Goal: Communication & Community: Connect with others

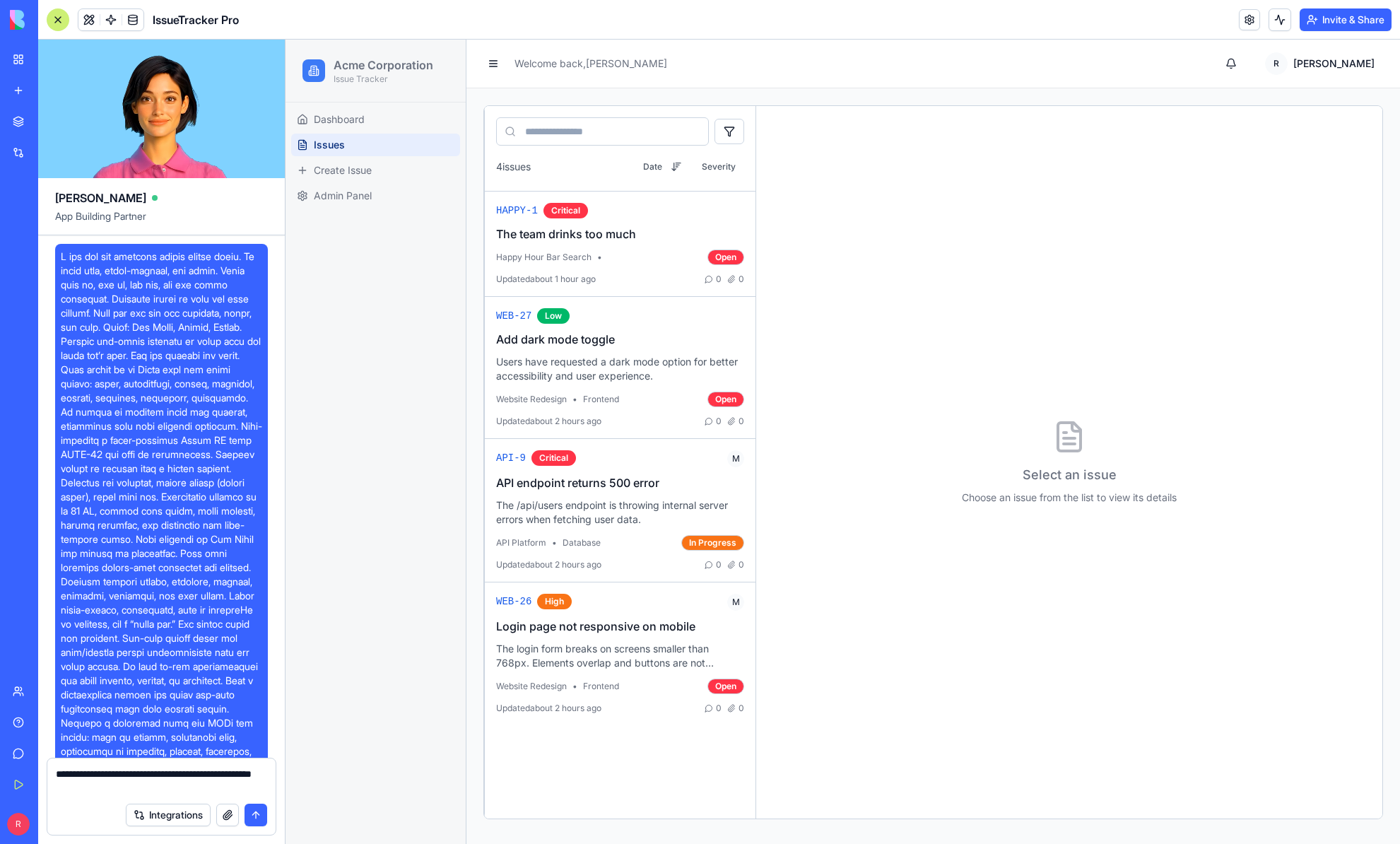
scroll to position [1734, 0]
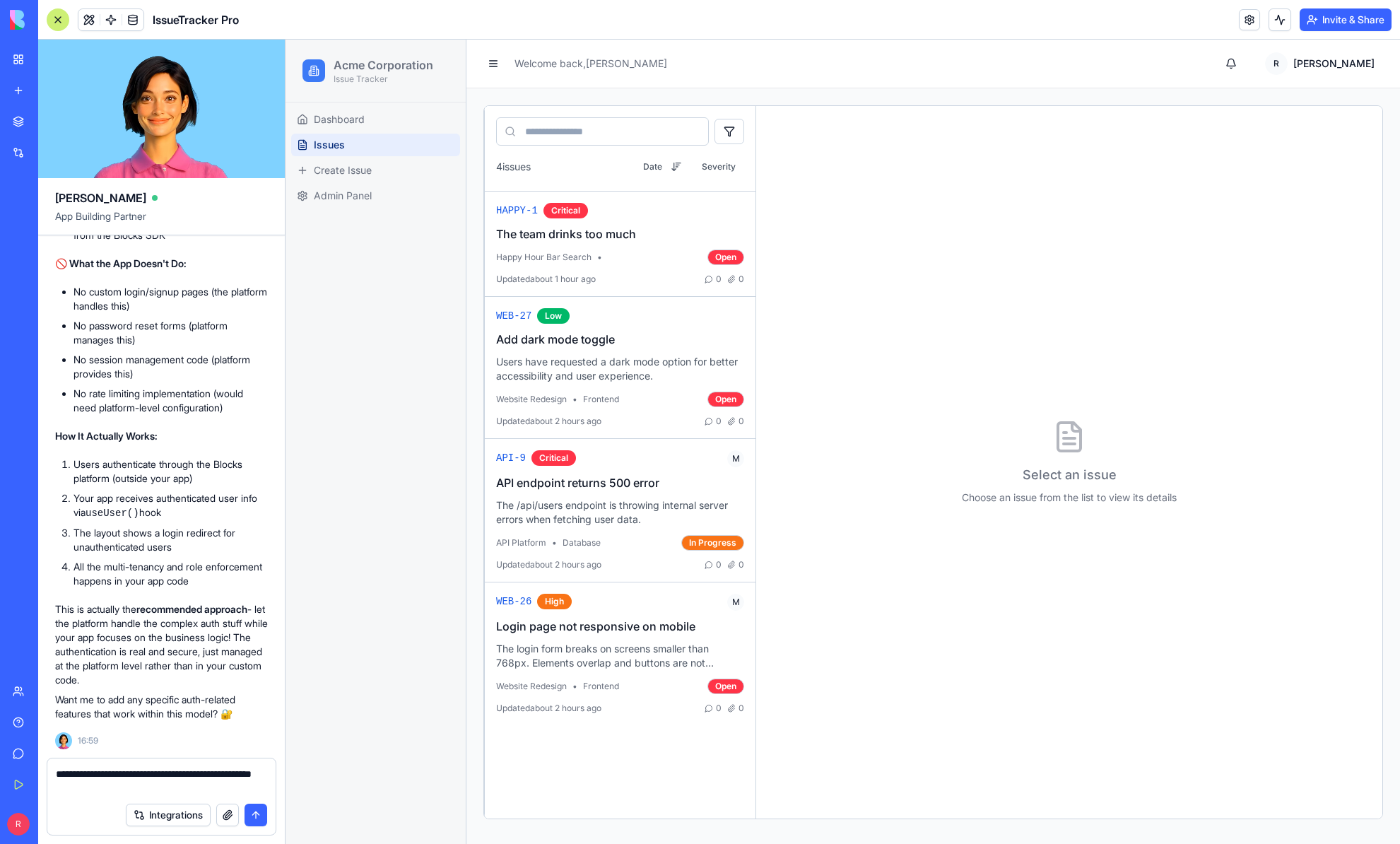
click at [1345, 22] on button "Invite & Share" at bounding box center [1346, 20] width 92 height 23
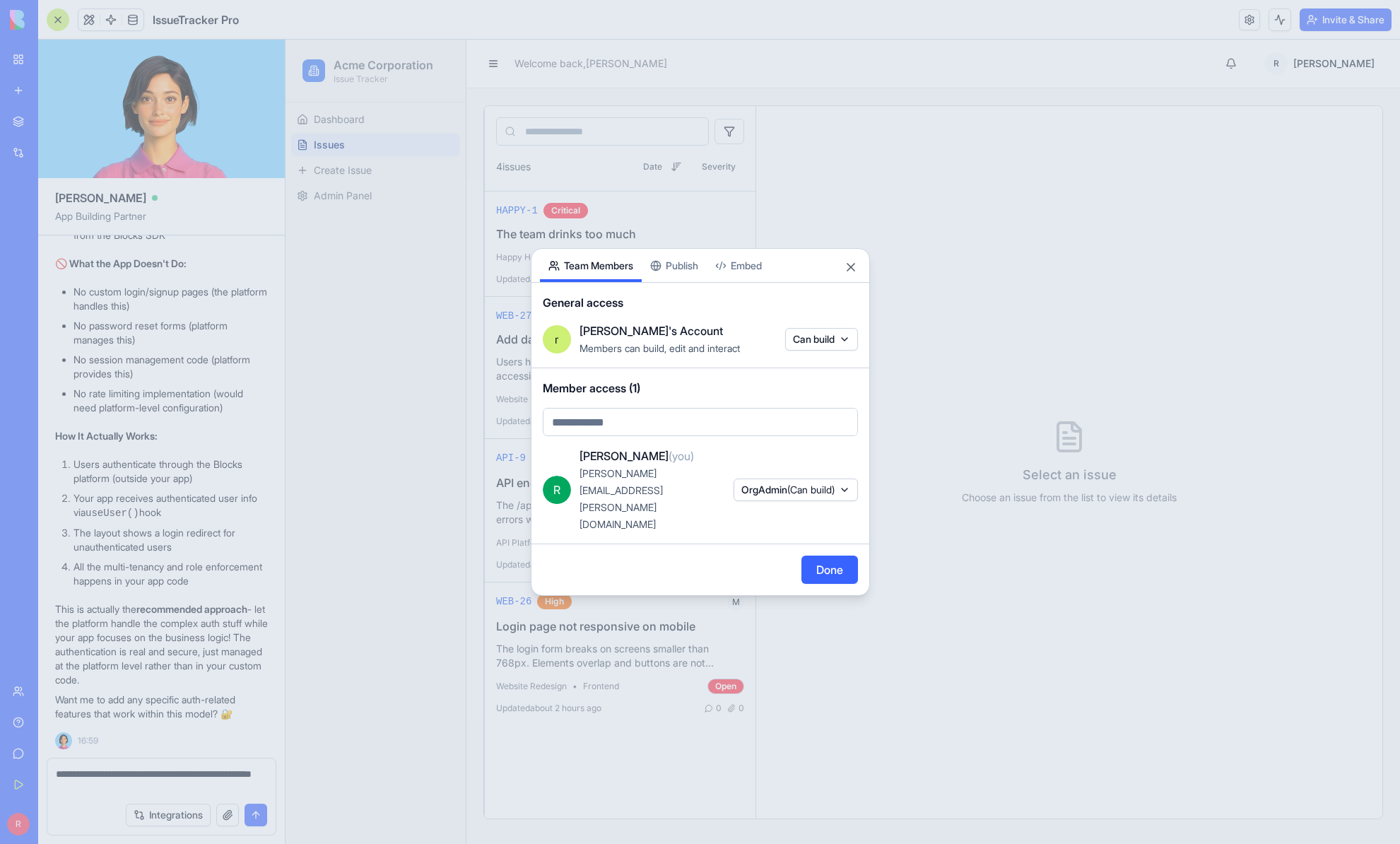
click at [660, 446] on body "BETA My Workspace New app Marketplace Integrations Recent New App AI Logo Gener…" at bounding box center [700, 422] width 1400 height 844
click at [614, 445] on body "BETA My Workspace New app Marketplace Integrations Recent New App AI Logo Gener…" at bounding box center [700, 422] width 1400 height 844
click at [614, 446] on body "BETA My Workspace New app Marketplace Integrations Recent New App AI Logo Gener…" at bounding box center [700, 422] width 1400 height 844
paste input "**********"
type input "**********"
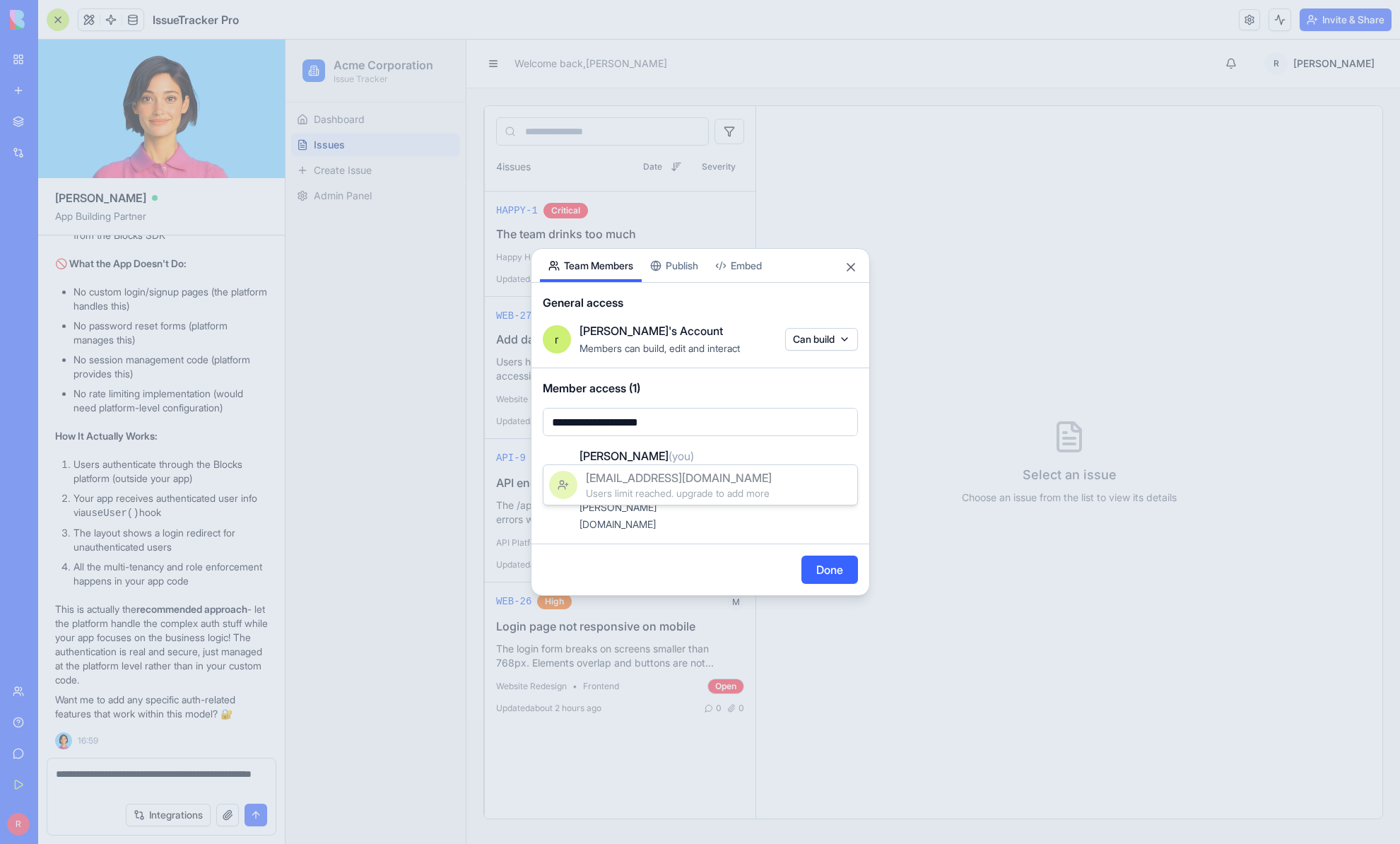
click at [690, 479] on span "[EMAIL_ADDRESS][DOMAIN_NAME]" at bounding box center [678, 477] width 186 height 17
click at [692, 448] on body "BETA My Workspace New app Marketplace Integrations Recent New App AI Logo Gener…" at bounding box center [700, 422] width 1400 height 844
click at [695, 440] on div at bounding box center [700, 422] width 1400 height 844
click at [699, 446] on body "BETA My Workspace New app Marketplace Integrations Recent New App AI Logo Gener…" at bounding box center [700, 422] width 1400 height 844
click at [675, 482] on span "[EMAIL_ADDRESS][DOMAIN_NAME]" at bounding box center [678, 477] width 186 height 17
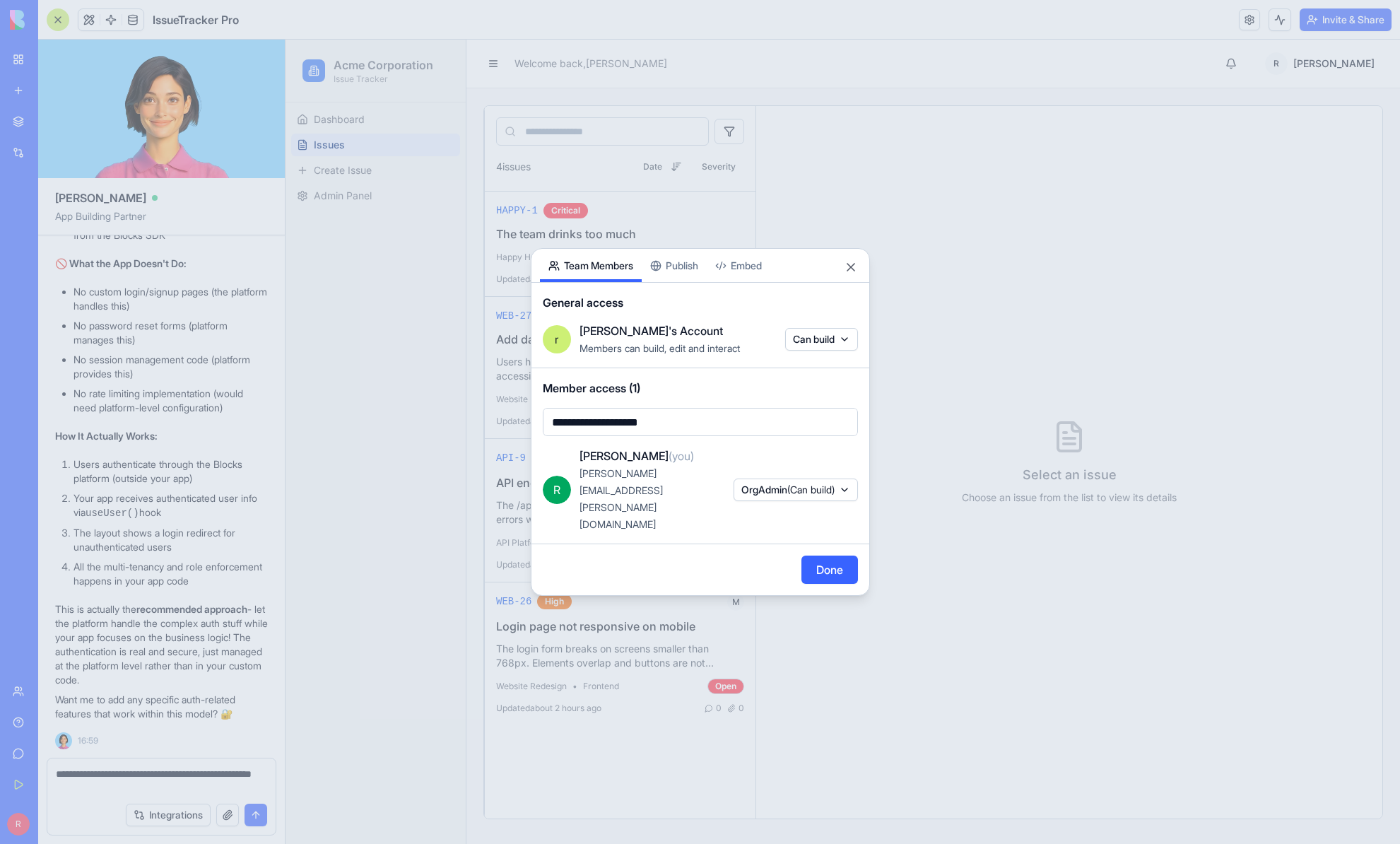
click at [704, 448] on body "BETA My Workspace New app Marketplace Integrations Recent New App AI Logo Gener…" at bounding box center [700, 422] width 1400 height 844
click at [723, 524] on div at bounding box center [700, 422] width 1400 height 844
click at [820, 555] on button "Done" at bounding box center [830, 569] width 57 height 28
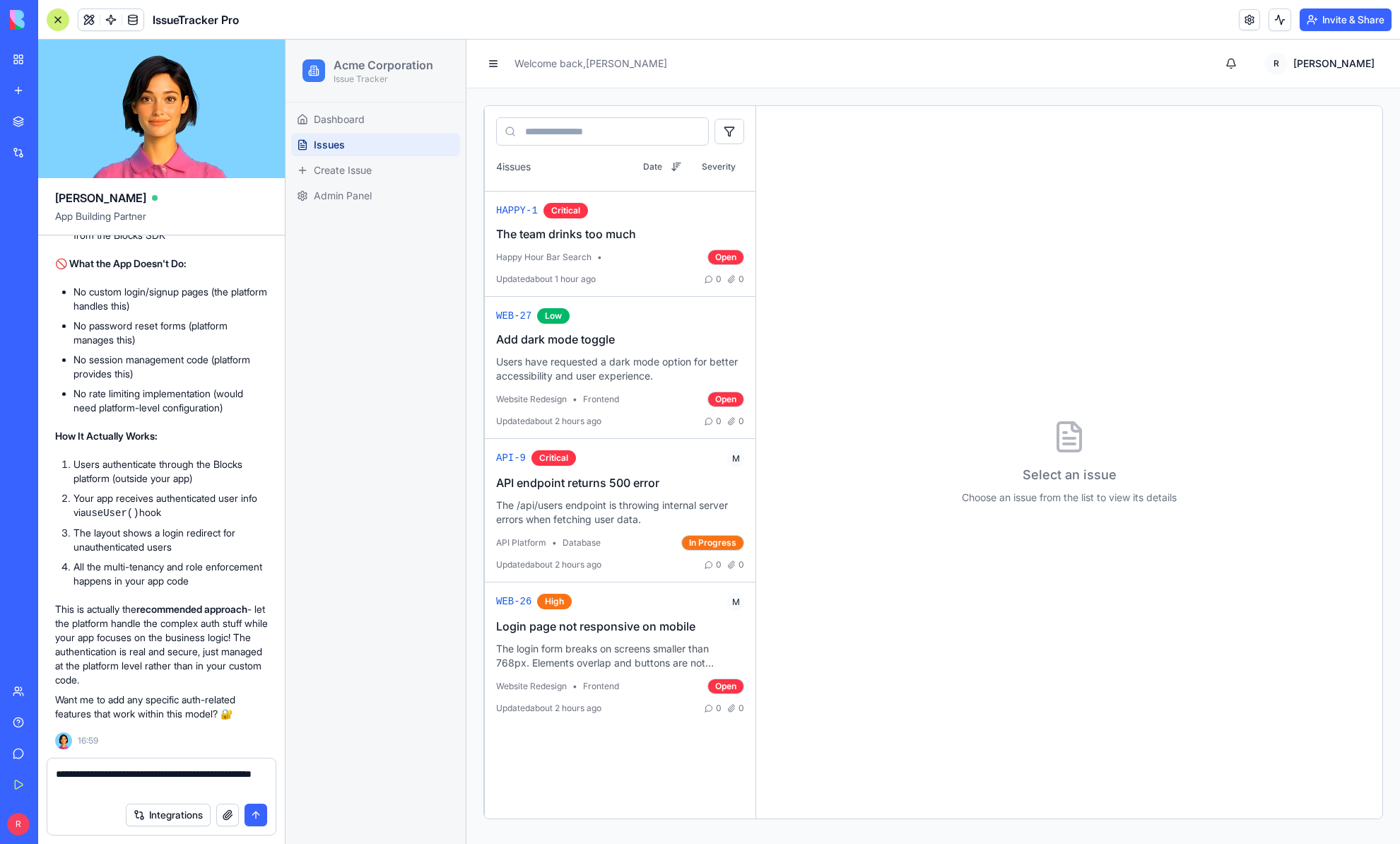
click at [1334, 19] on button "Invite & Share" at bounding box center [1346, 20] width 92 height 23
